Goal: Task Accomplishment & Management: Use online tool/utility

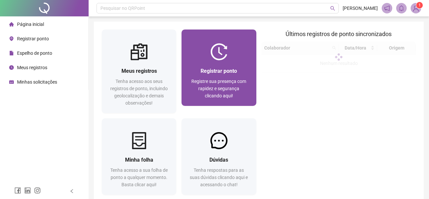
click at [233, 61] on div "Registrar ponto Registre sua presença com rapidez e segurança clicando aqui!" at bounding box center [218, 83] width 74 height 46
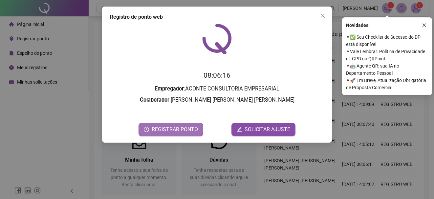
click at [178, 133] on span "REGISTRAR PONTO" at bounding box center [175, 130] width 46 height 8
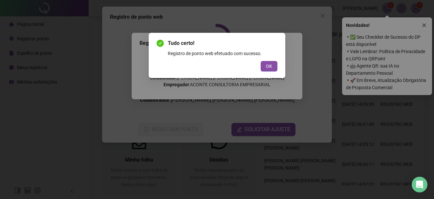
click at [178, 133] on div "Tudo certo! Registro de ponto web efetuado com sucesso. OK" at bounding box center [217, 99] width 434 height 199
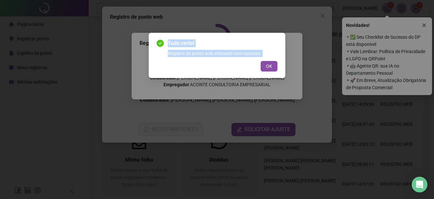
click at [178, 133] on div "Tudo certo! Registro de ponto web efetuado com sucesso. OK" at bounding box center [217, 99] width 434 height 199
click at [267, 63] on span "OK" at bounding box center [269, 66] width 6 height 7
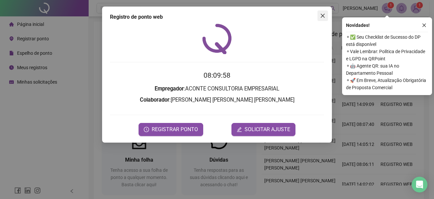
click at [324, 18] on button "Close" at bounding box center [322, 16] width 11 height 11
